Goal: Information Seeking & Learning: Check status

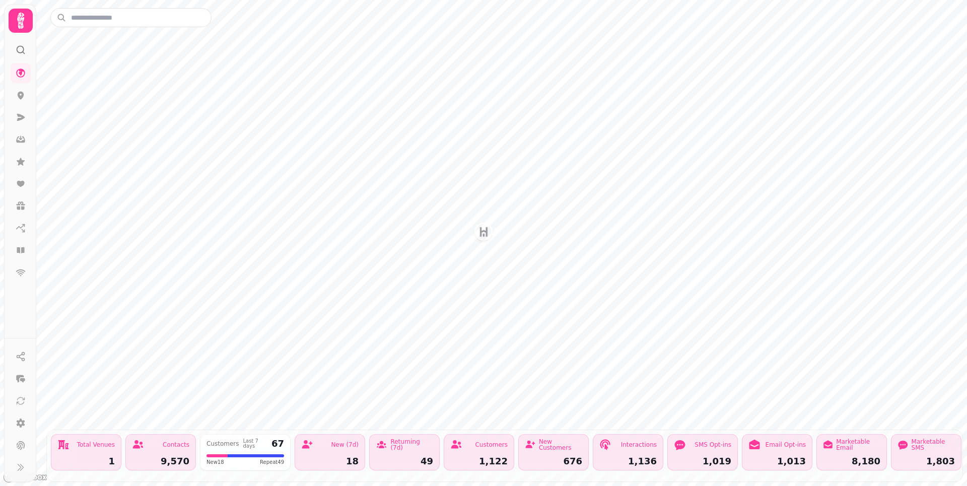
click at [23, 23] on icon at bounding box center [21, 21] width 20 height 20
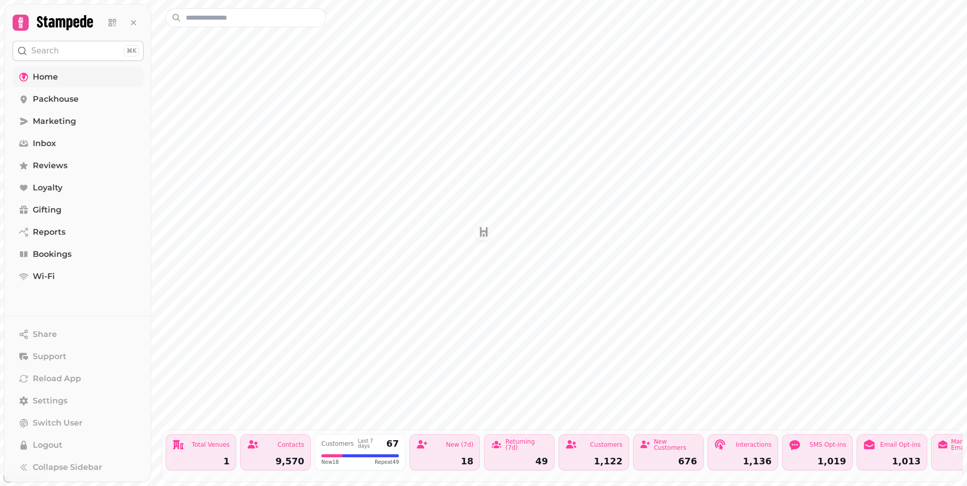
click at [78, 79] on link "Home" at bounding box center [78, 77] width 131 height 20
click at [72, 100] on span "Packhouse" at bounding box center [56, 99] width 46 height 12
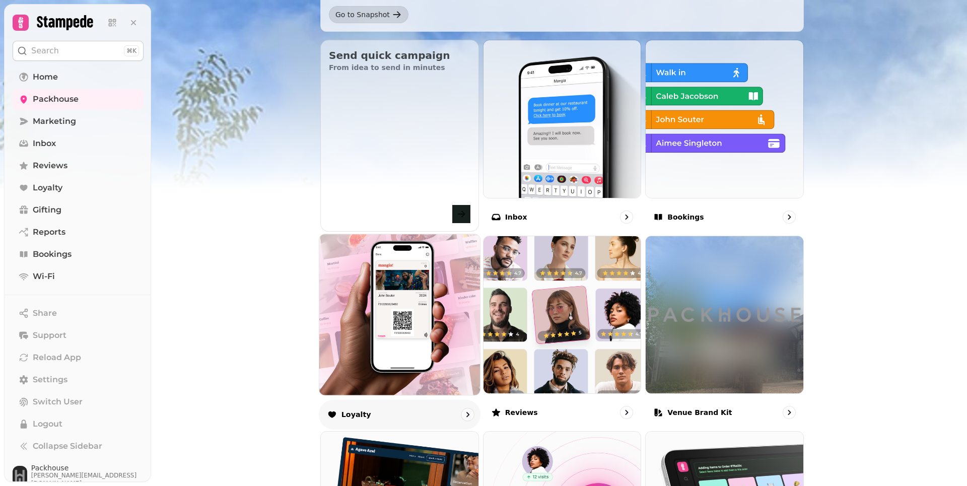
scroll to position [341, 0]
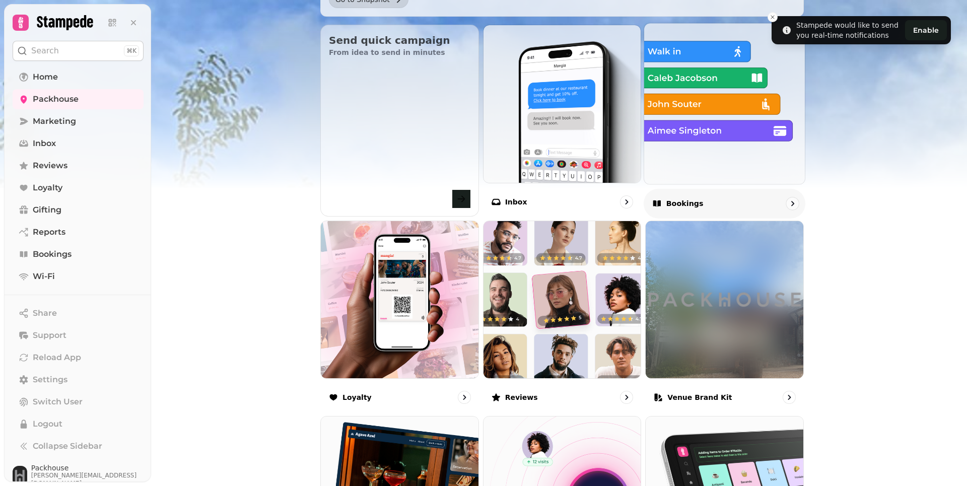
click at [699, 54] on img at bounding box center [724, 103] width 177 height 177
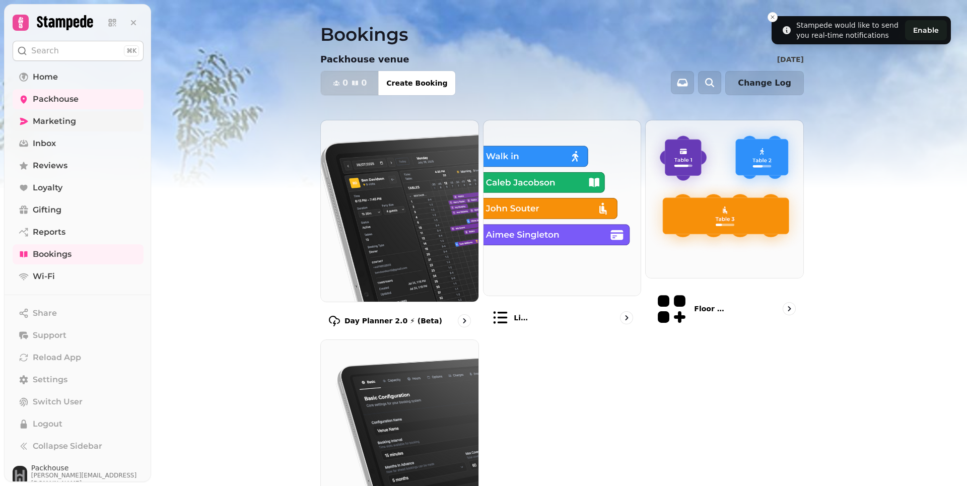
click at [71, 122] on span "Marketing" at bounding box center [54, 121] width 43 height 12
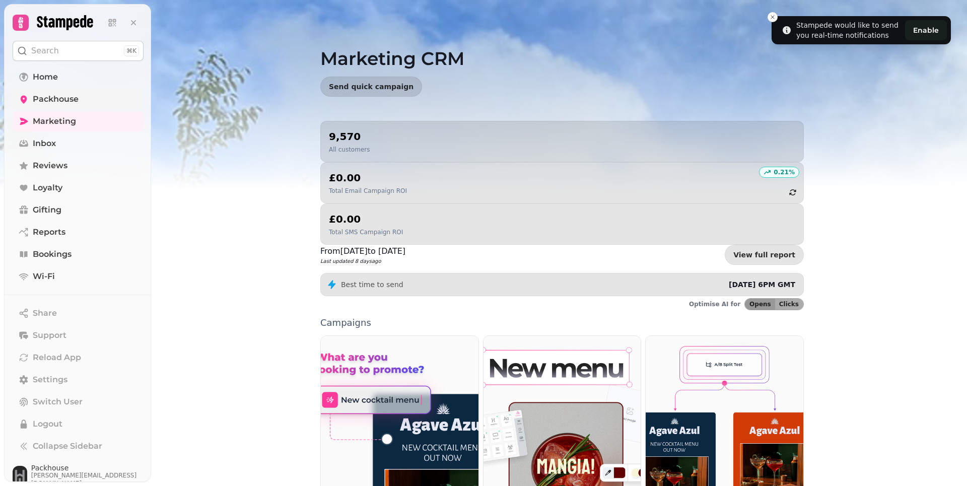
click at [59, 103] on span "Packhouse" at bounding box center [56, 99] width 46 height 12
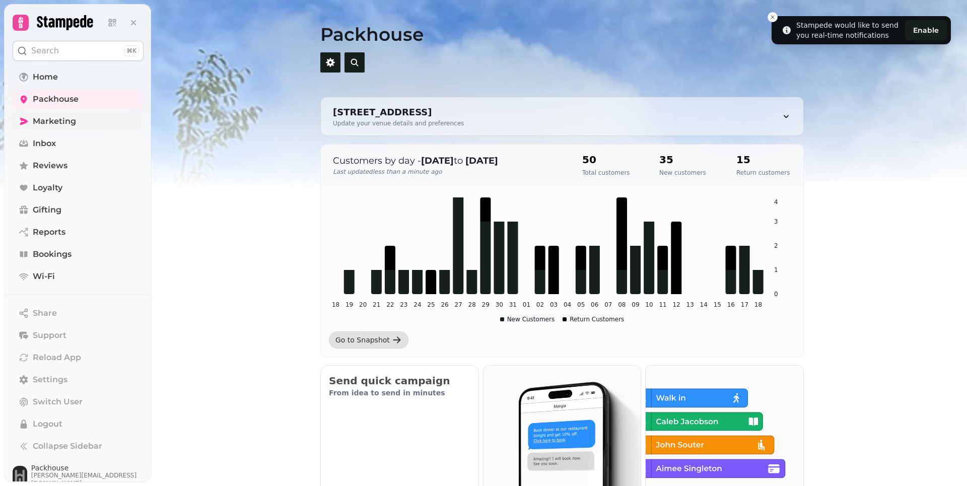
click at [57, 125] on span "Marketing" at bounding box center [54, 121] width 43 height 12
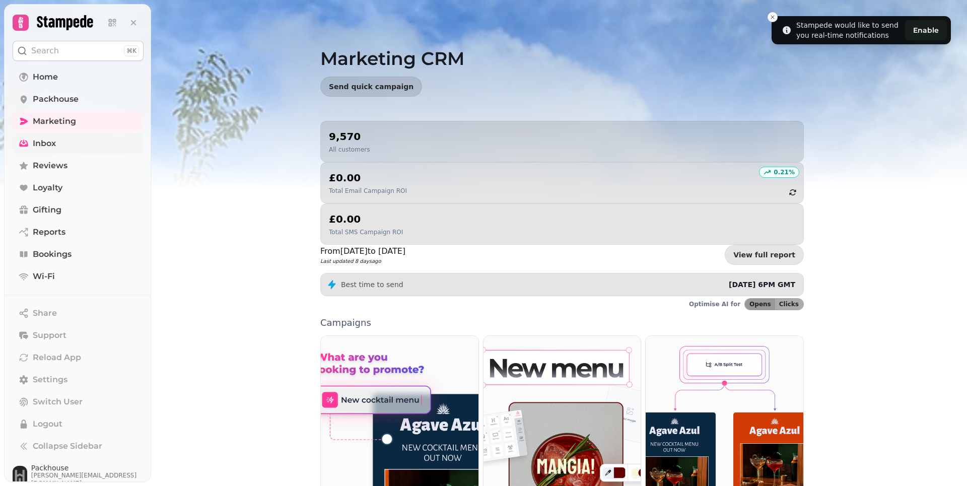
click at [63, 145] on link "Inbox" at bounding box center [78, 143] width 131 height 20
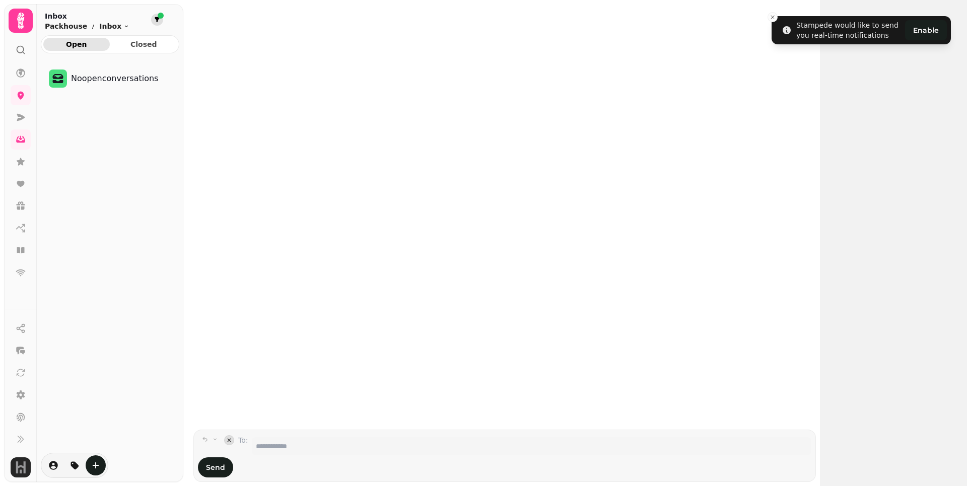
click at [157, 19] on icon "filter" at bounding box center [157, 19] width 5 height 5
click at [288, 72] on div at bounding box center [504, 215] width 631 height 430
click at [17, 115] on icon at bounding box center [21, 117] width 8 height 7
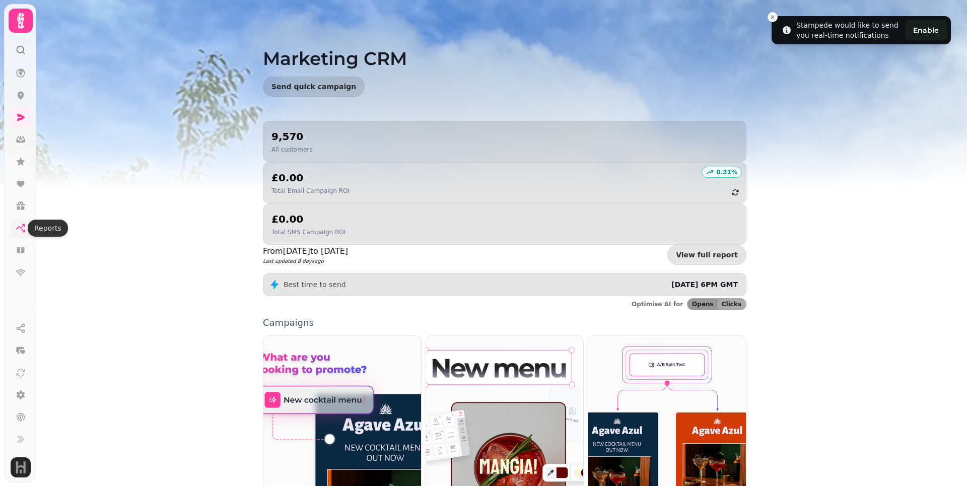
click at [20, 230] on icon at bounding box center [21, 228] width 10 height 10
select select "**"
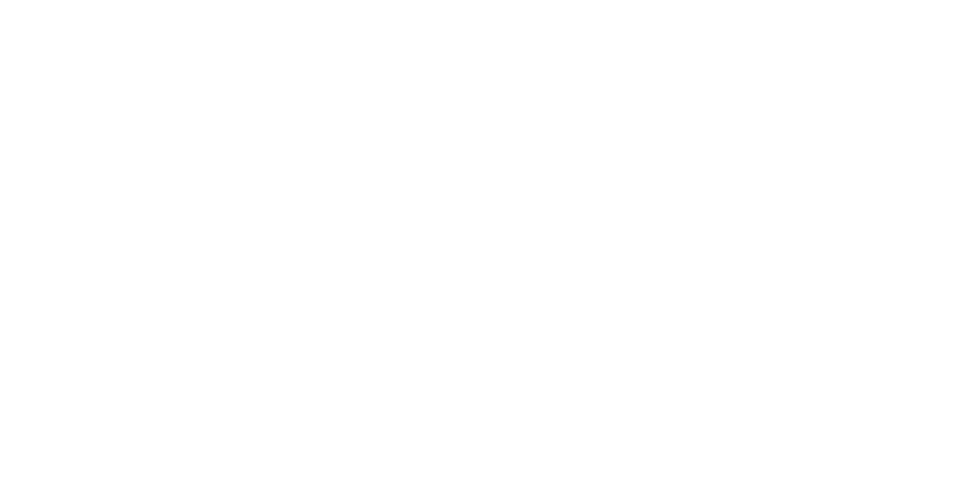
select select "**"
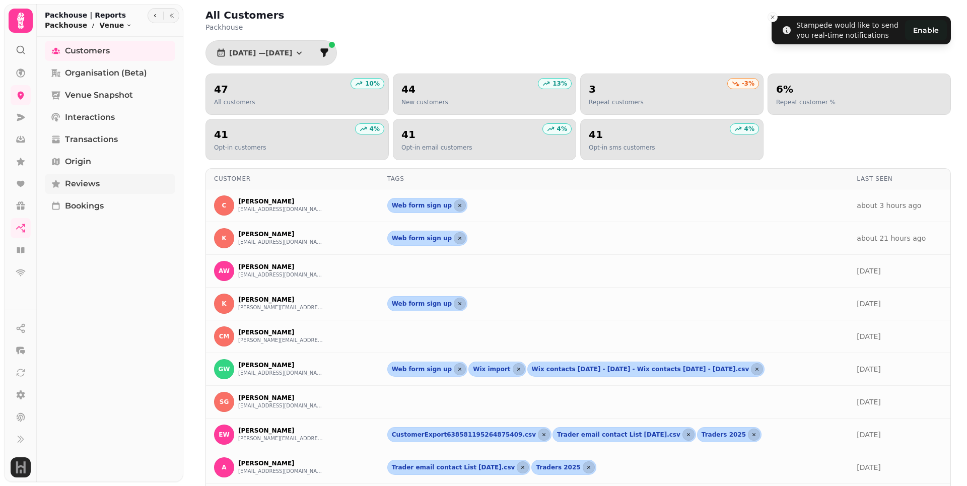
click at [73, 181] on span "Reviews" at bounding box center [82, 184] width 35 height 12
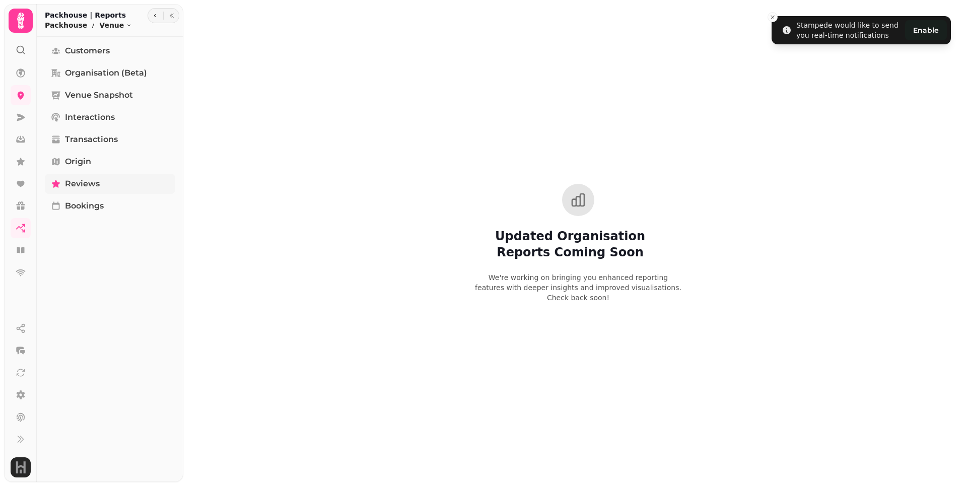
click at [93, 182] on span "Reviews" at bounding box center [82, 184] width 35 height 12
click at [115, 24] on html "Stampede would like to send you real-time notifications Enable Updated Organisa…" at bounding box center [483, 243] width 967 height 486
click at [136, 14] on html "Stampede would like to send you real-time notifications Enable Updated Organisa…" at bounding box center [483, 243] width 967 height 486
click at [156, 17] on icon "button" at bounding box center [155, 16] width 6 height 6
select select "**"
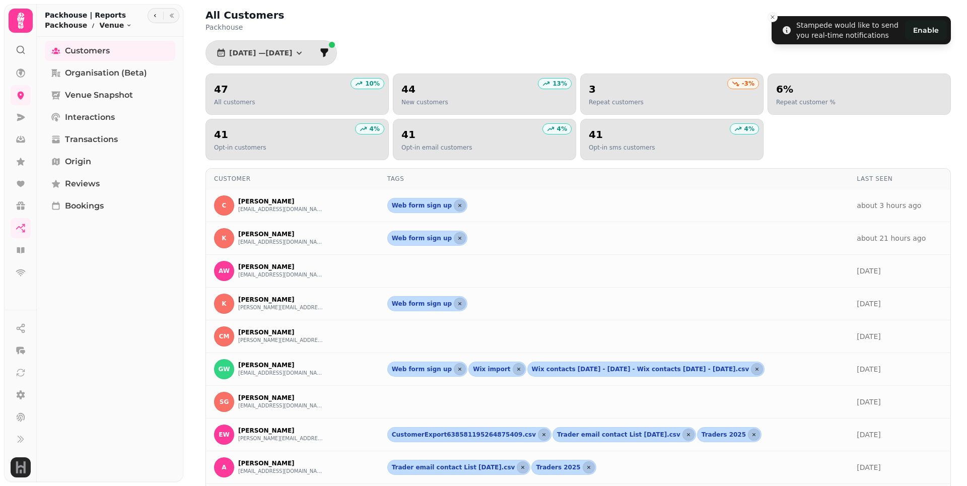
click at [65, 19] on h2 "Packhouse | Reports" at bounding box center [88, 15] width 87 height 10
click at [109, 25] on html "Stampede would like to send you real-time notifications Enable All Customers Pa…" at bounding box center [483, 243] width 967 height 486
click at [115, 126] on link "Reviews" at bounding box center [143, 124] width 92 height 18
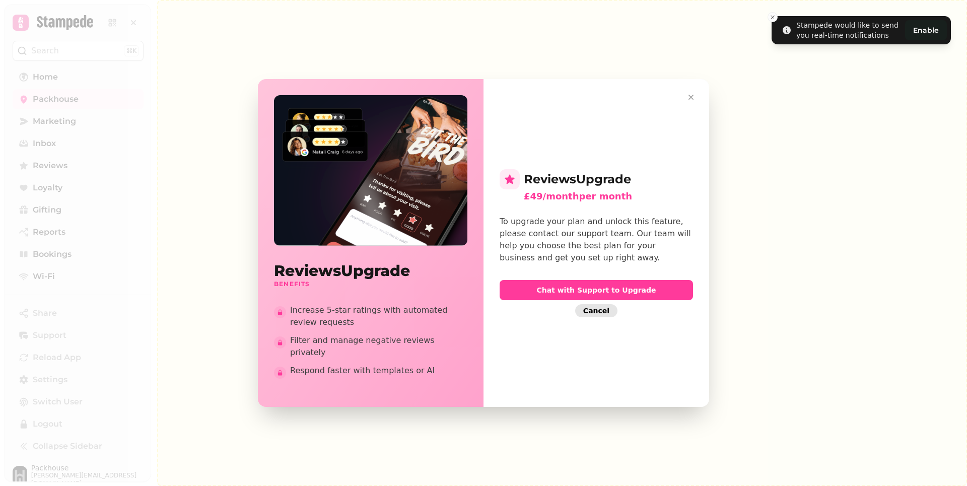
click at [595, 312] on span "Cancel" at bounding box center [596, 310] width 26 height 7
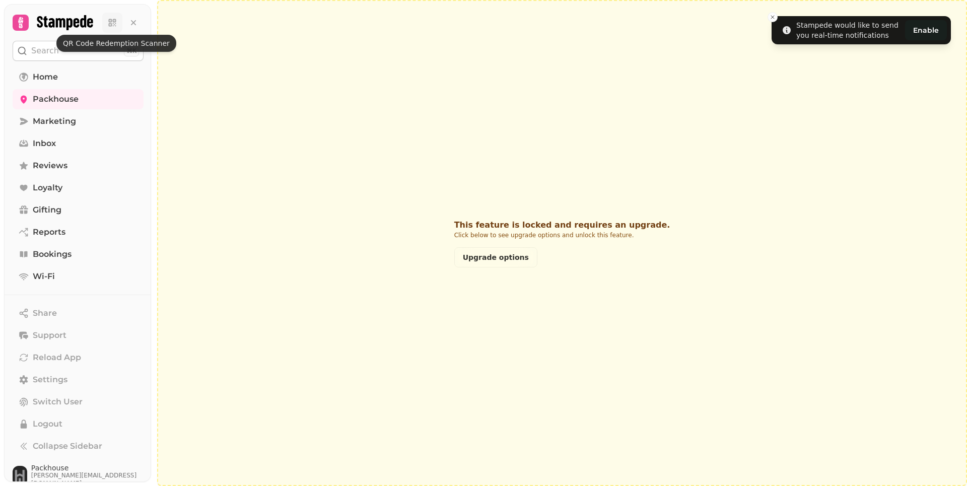
click at [109, 18] on icon at bounding box center [112, 23] width 10 height 10
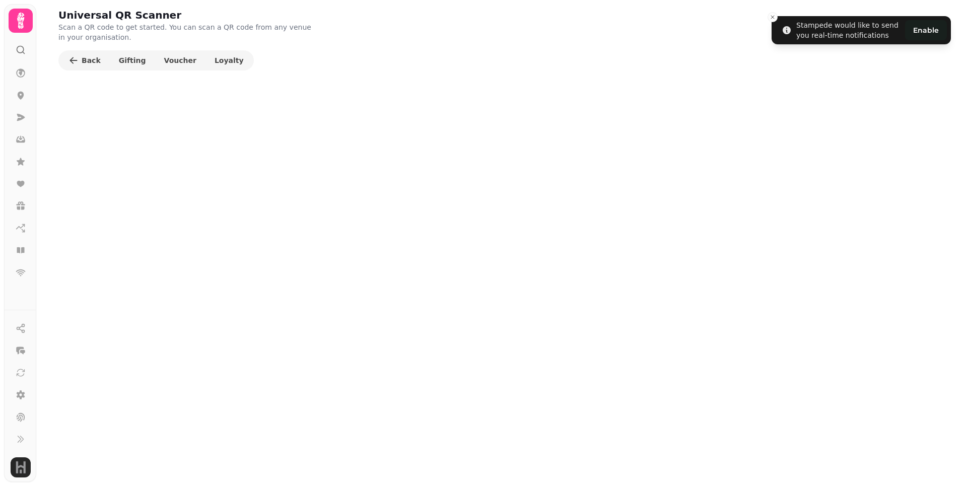
click at [22, 19] on icon at bounding box center [20, 21] width 7 height 16
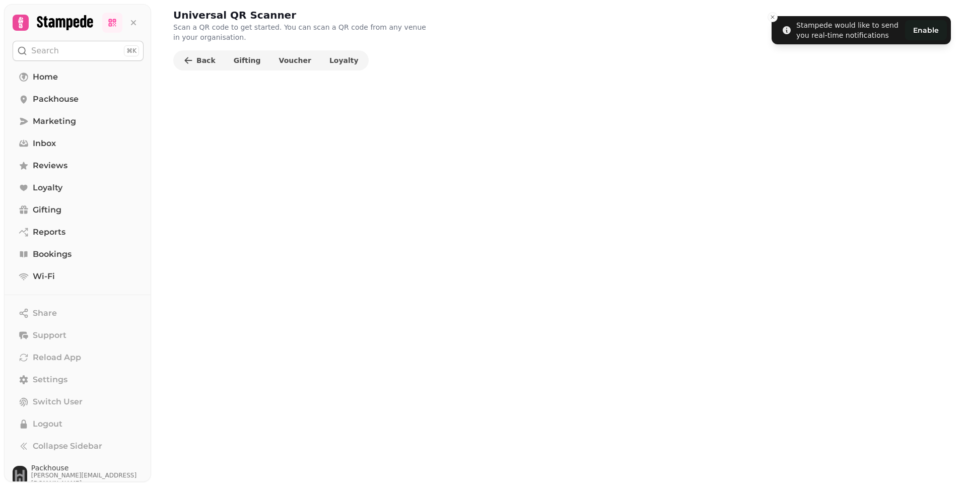
click at [56, 50] on p "Search" at bounding box center [45, 51] width 28 height 12
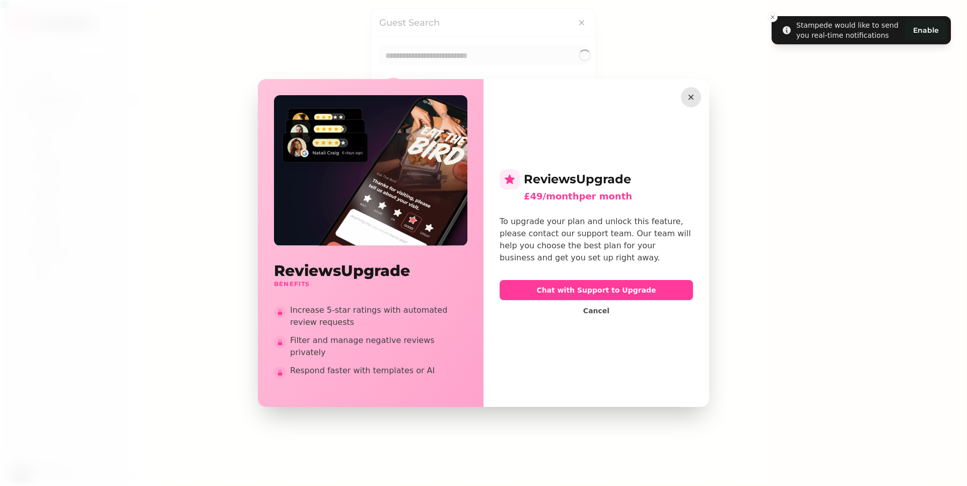
click at [688, 102] on icon "button" at bounding box center [691, 97] width 10 height 10
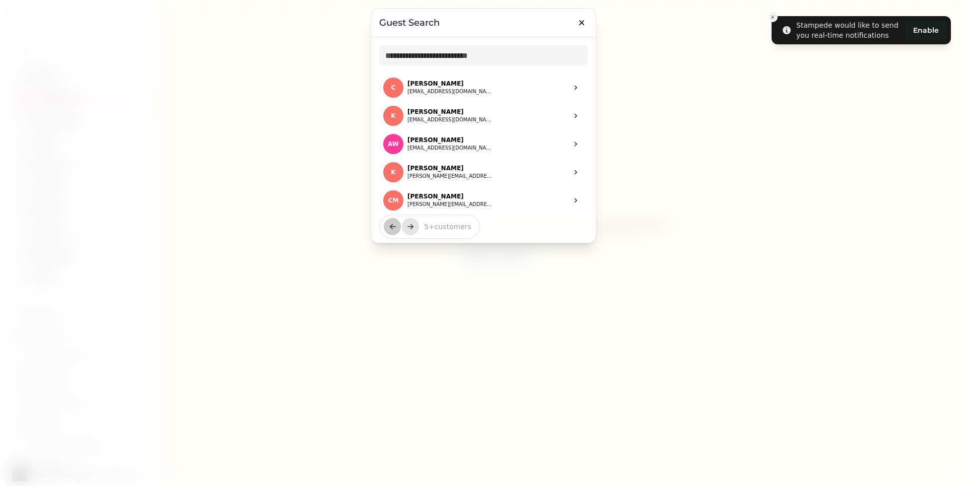
select select "**"
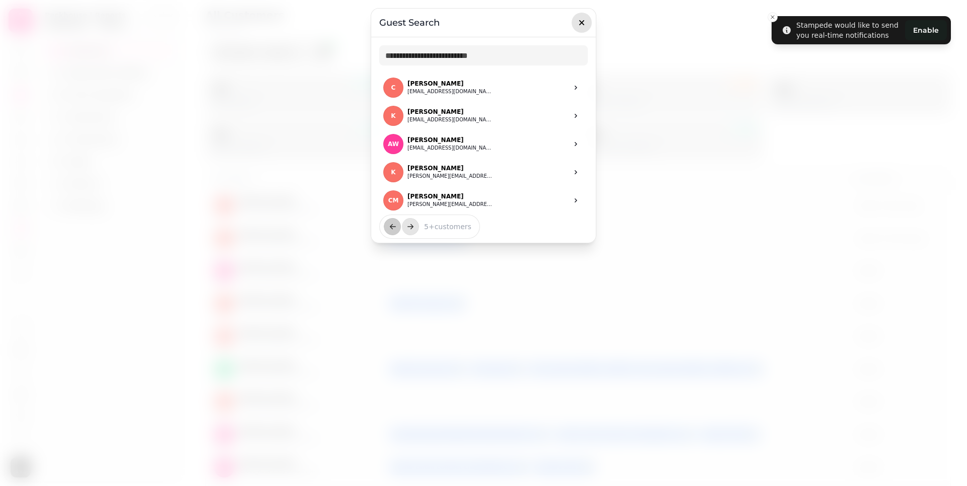
click at [578, 23] on icon "button" at bounding box center [582, 23] width 10 height 10
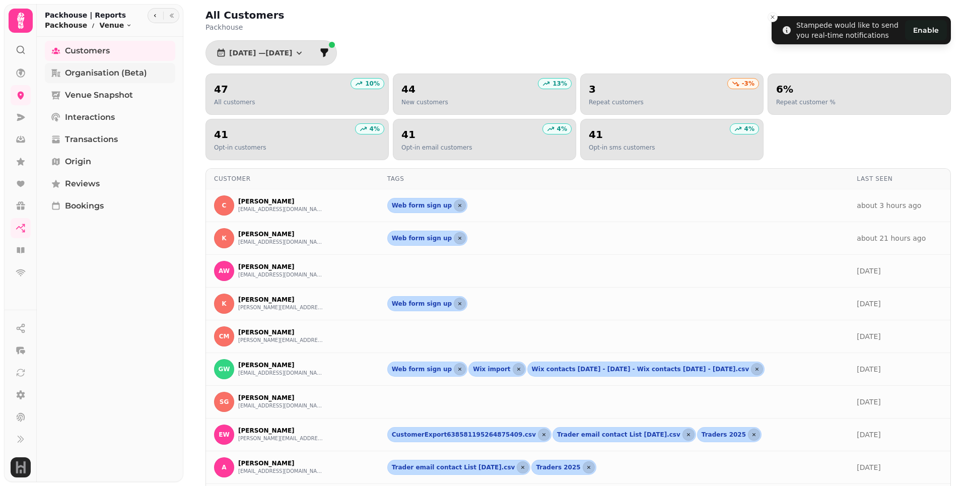
click at [94, 73] on span "Organisation (beta)" at bounding box center [106, 73] width 82 height 12
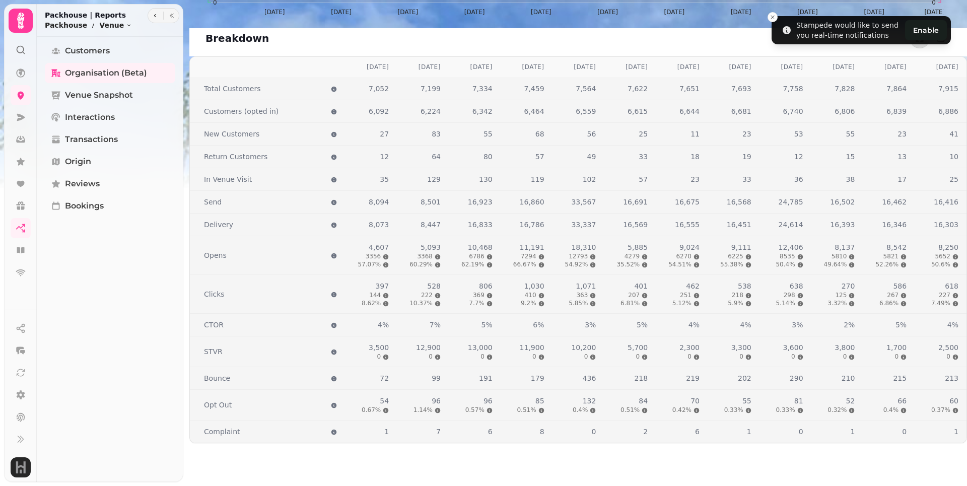
scroll to position [1088, 0]
